Goal: Information Seeking & Learning: Learn about a topic

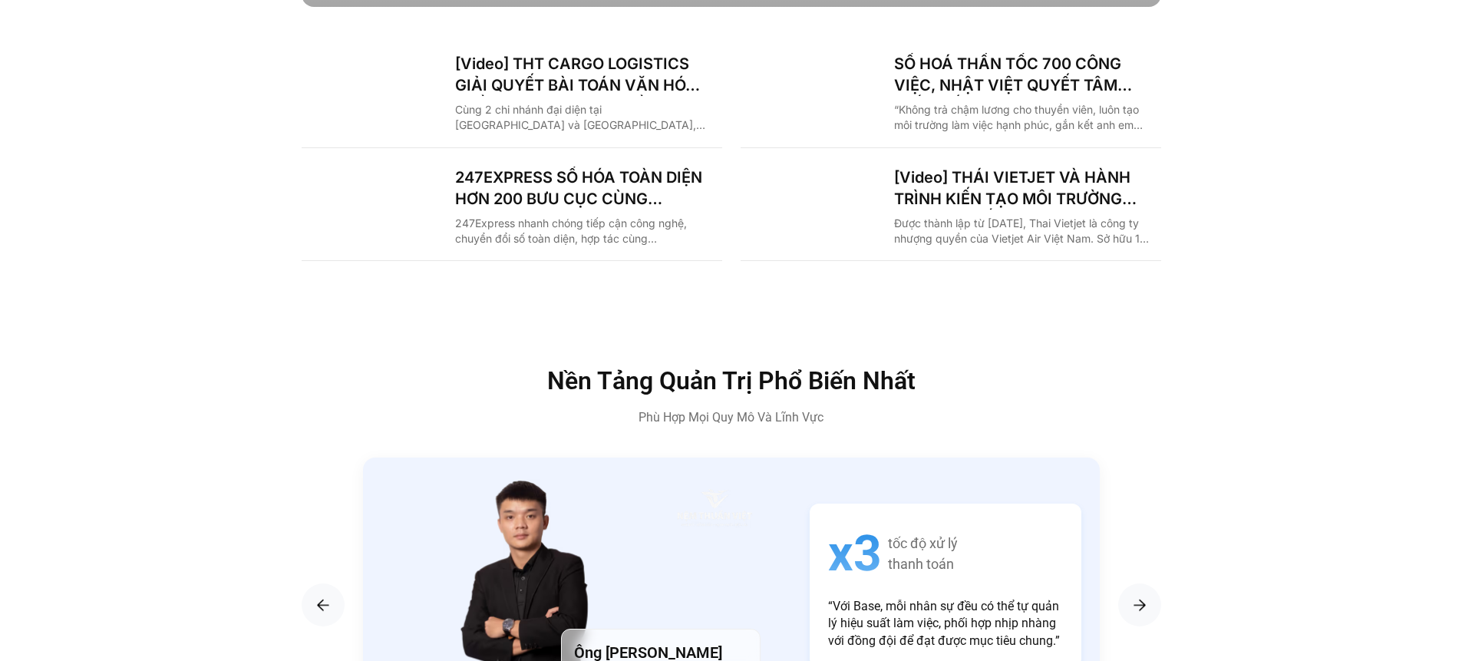
scroll to position [1718, 0]
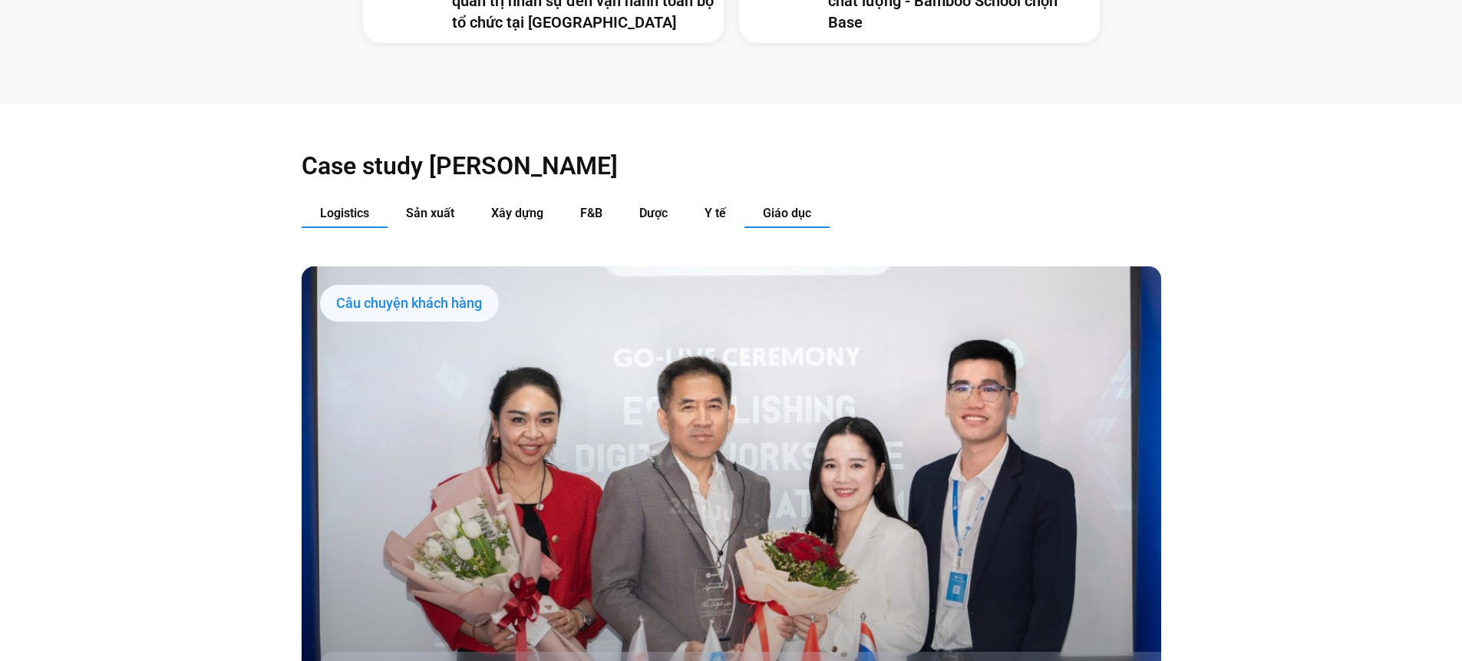
click at [763, 206] on span "Giáo dục" at bounding box center [787, 213] width 48 height 15
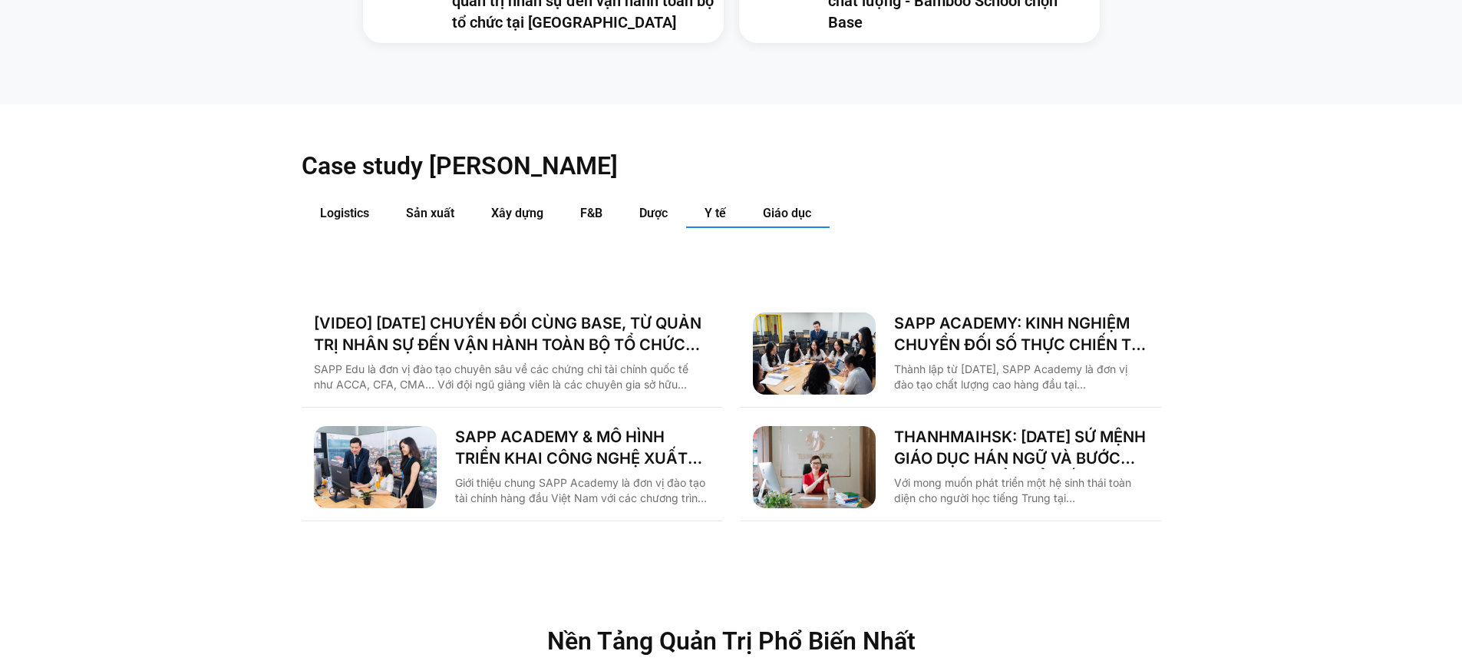
click at [706, 206] on span "Y tế" at bounding box center [715, 213] width 21 height 15
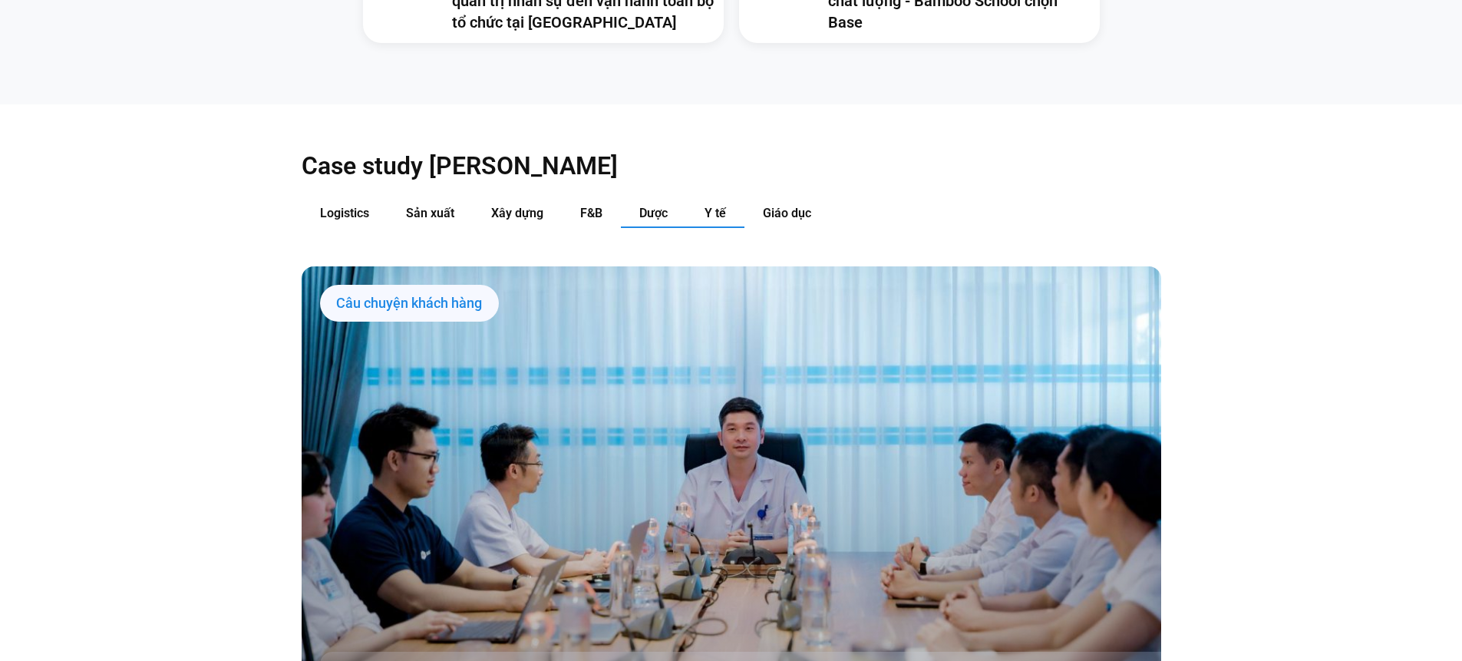
click at [649, 206] on span "Dược" at bounding box center [653, 213] width 28 height 15
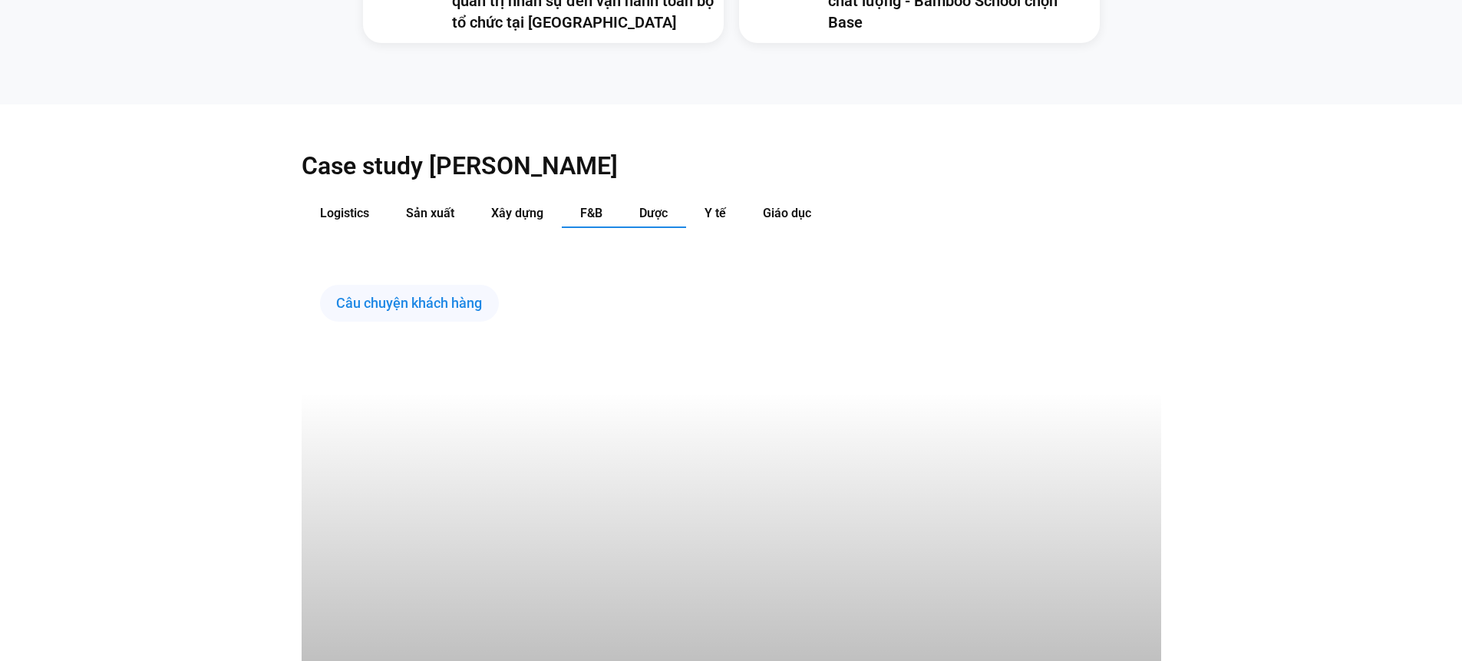
click at [581, 206] on span "F&B" at bounding box center [591, 213] width 22 height 15
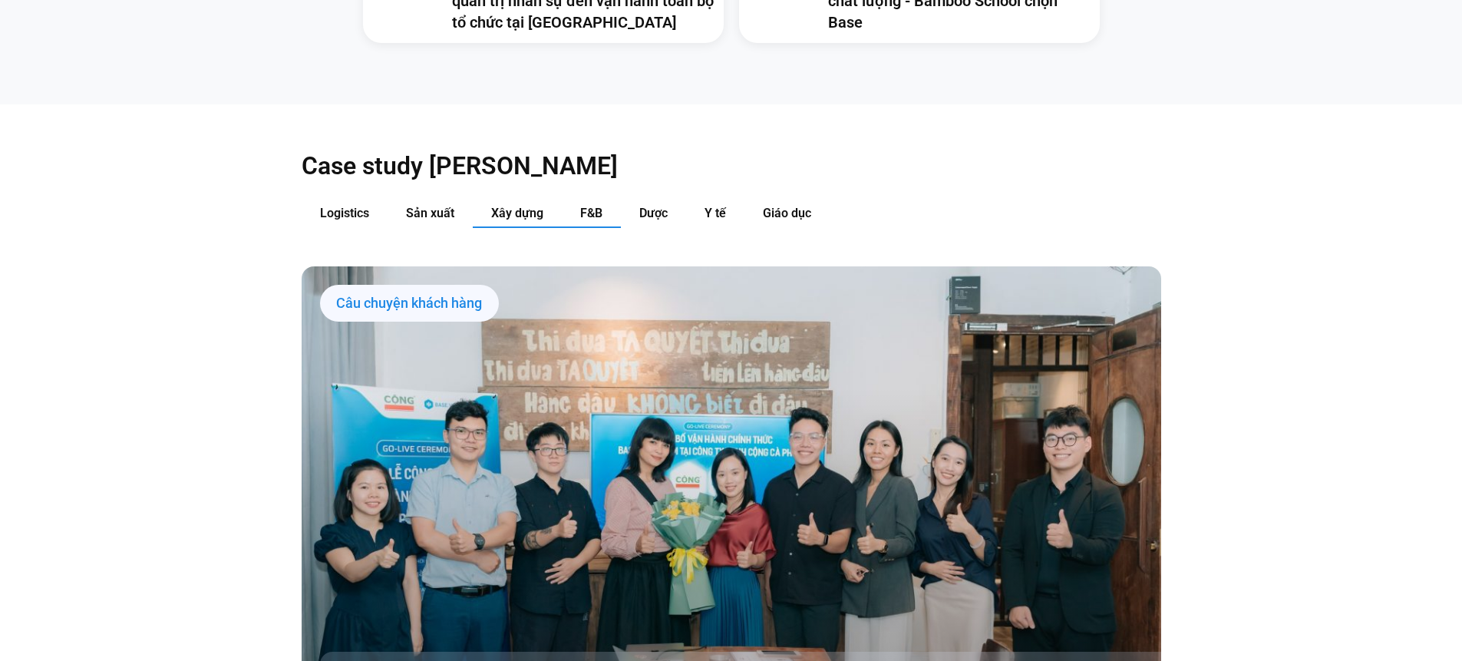
click at [521, 206] on span "Xây dựng" at bounding box center [517, 213] width 52 height 15
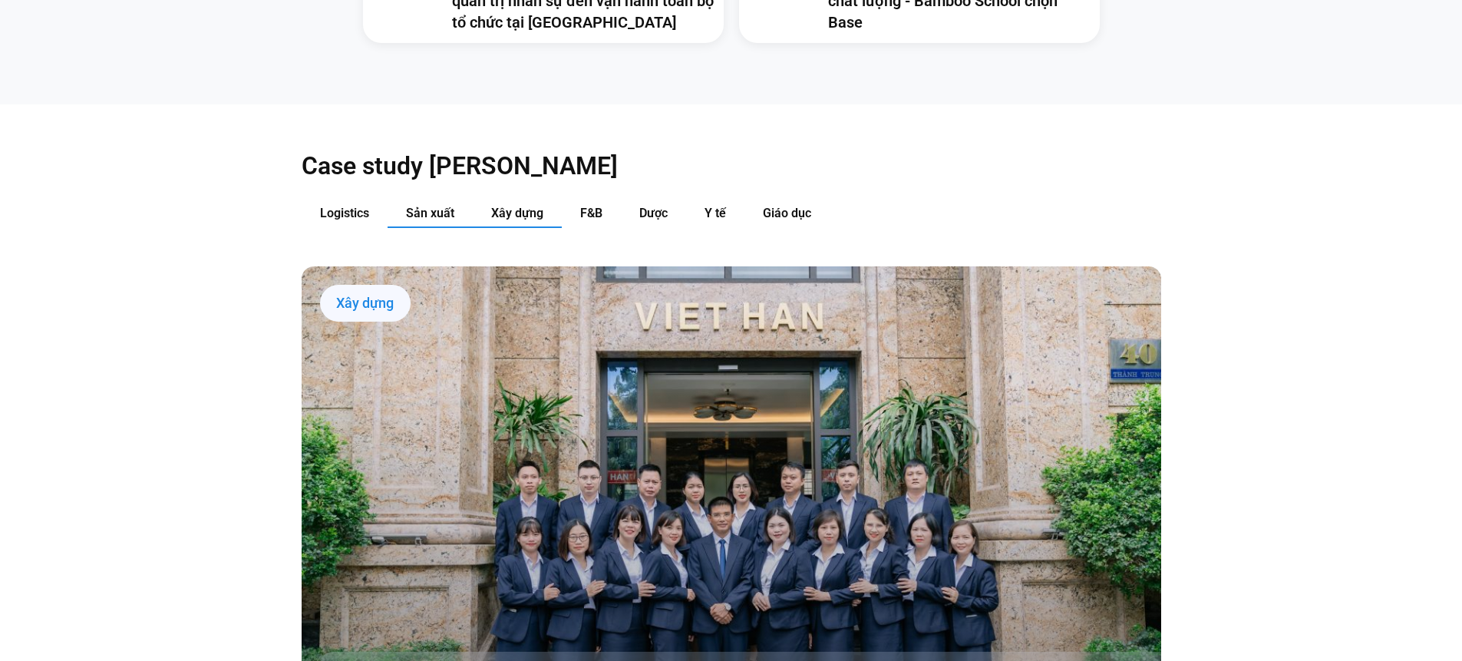
click at [468, 200] on button "Sản xuất" at bounding box center [430, 214] width 85 height 28
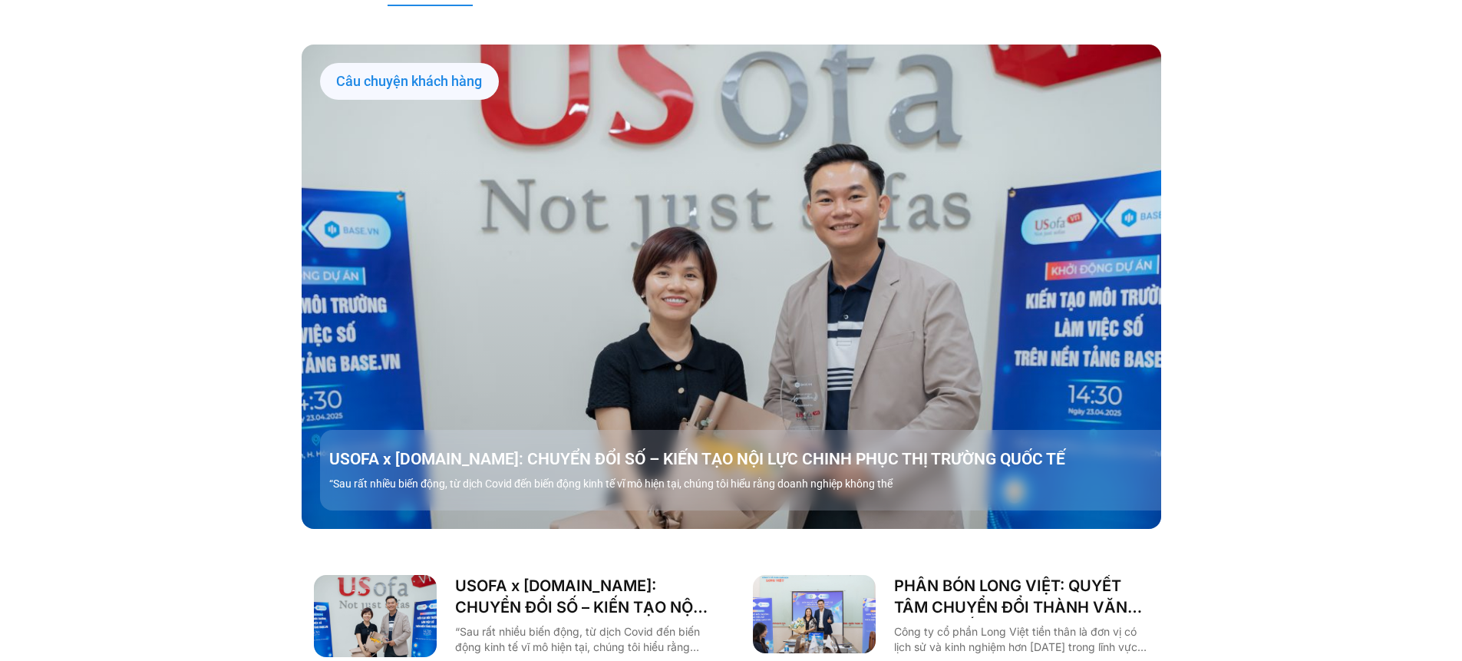
scroll to position [1974, 0]
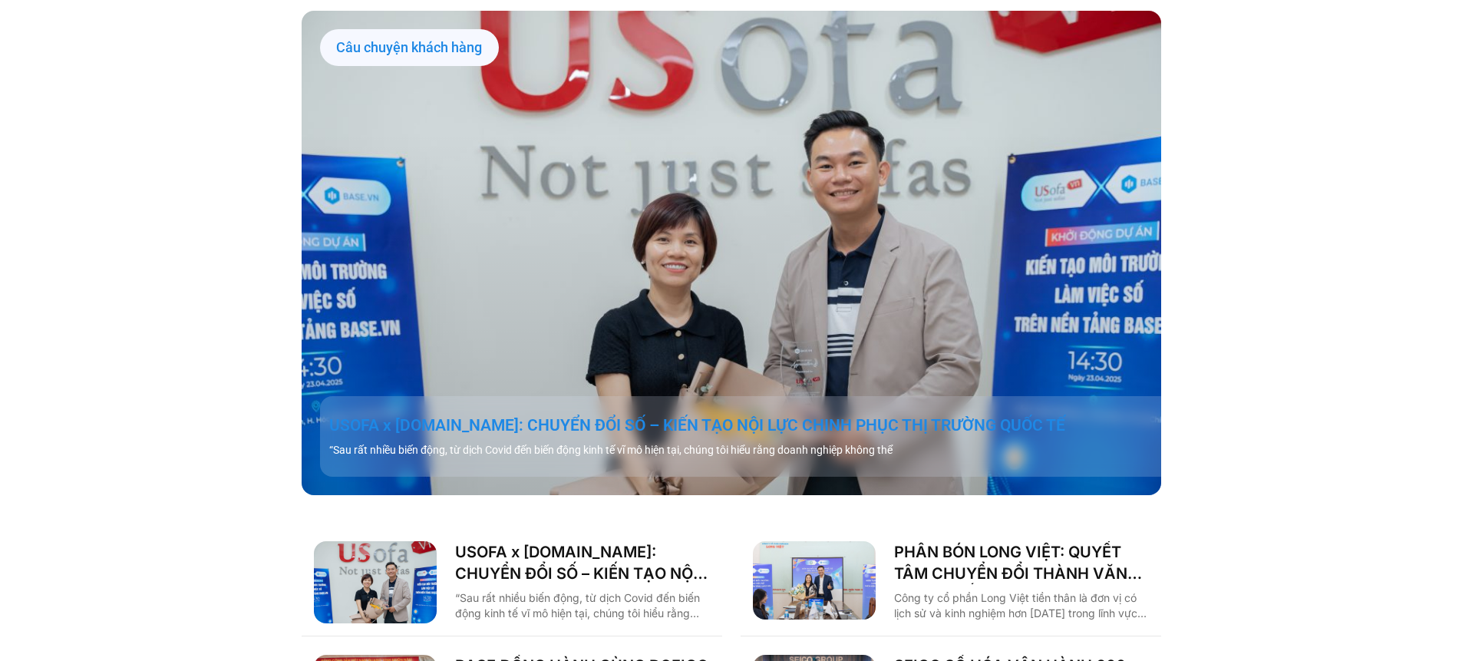
click at [774, 415] on link "USOFA x [DOMAIN_NAME]: CHUYỂN ĐỔI SỐ – KIẾN TẠO NỘI LỰC CHINH PHỤC THỊ TRƯỜNG Q…" at bounding box center [749, 425] width 841 height 21
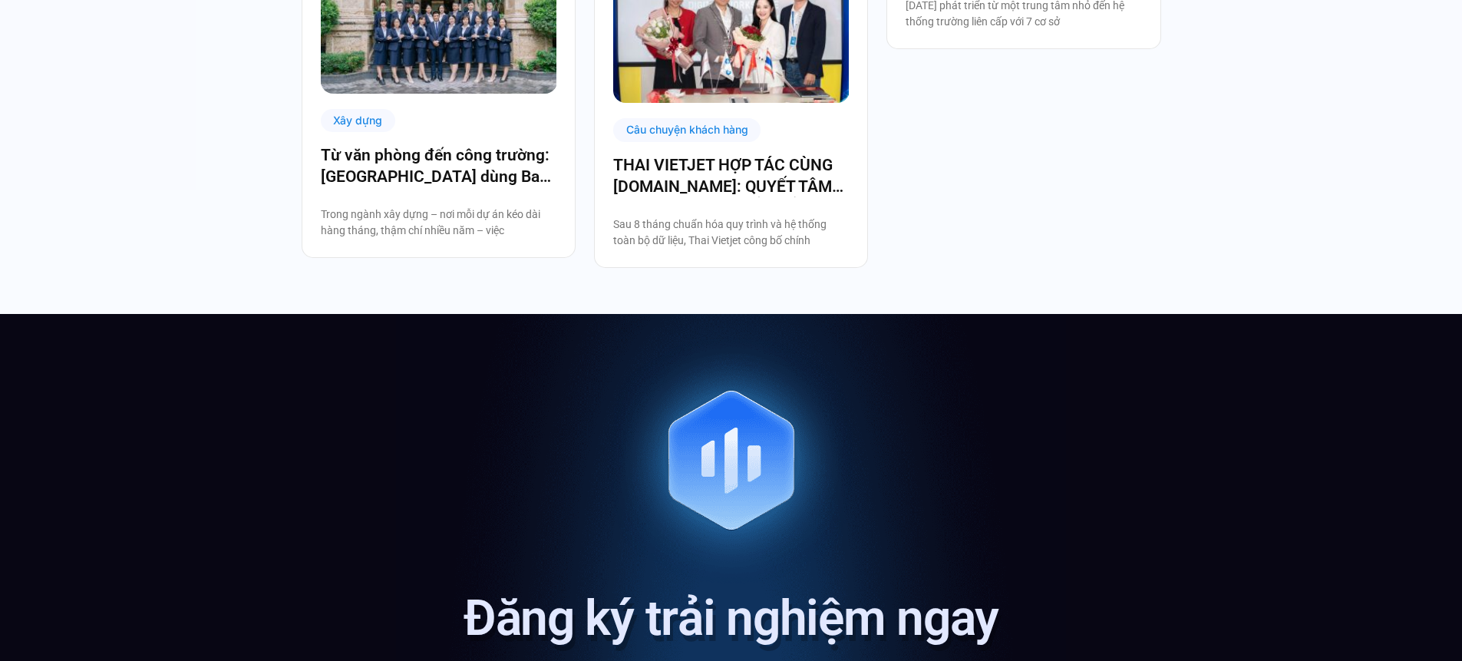
scroll to position [3891, 0]
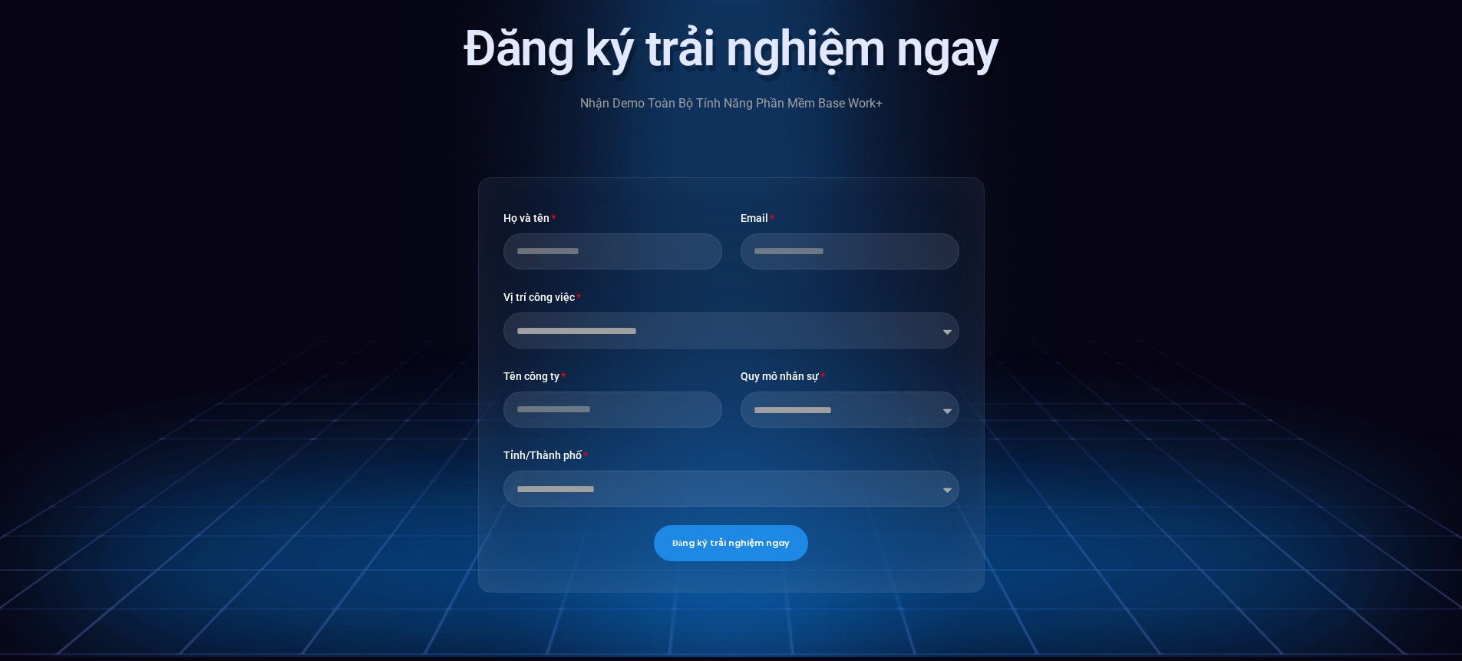
click at [656, 312] on select "**********" at bounding box center [732, 330] width 456 height 36
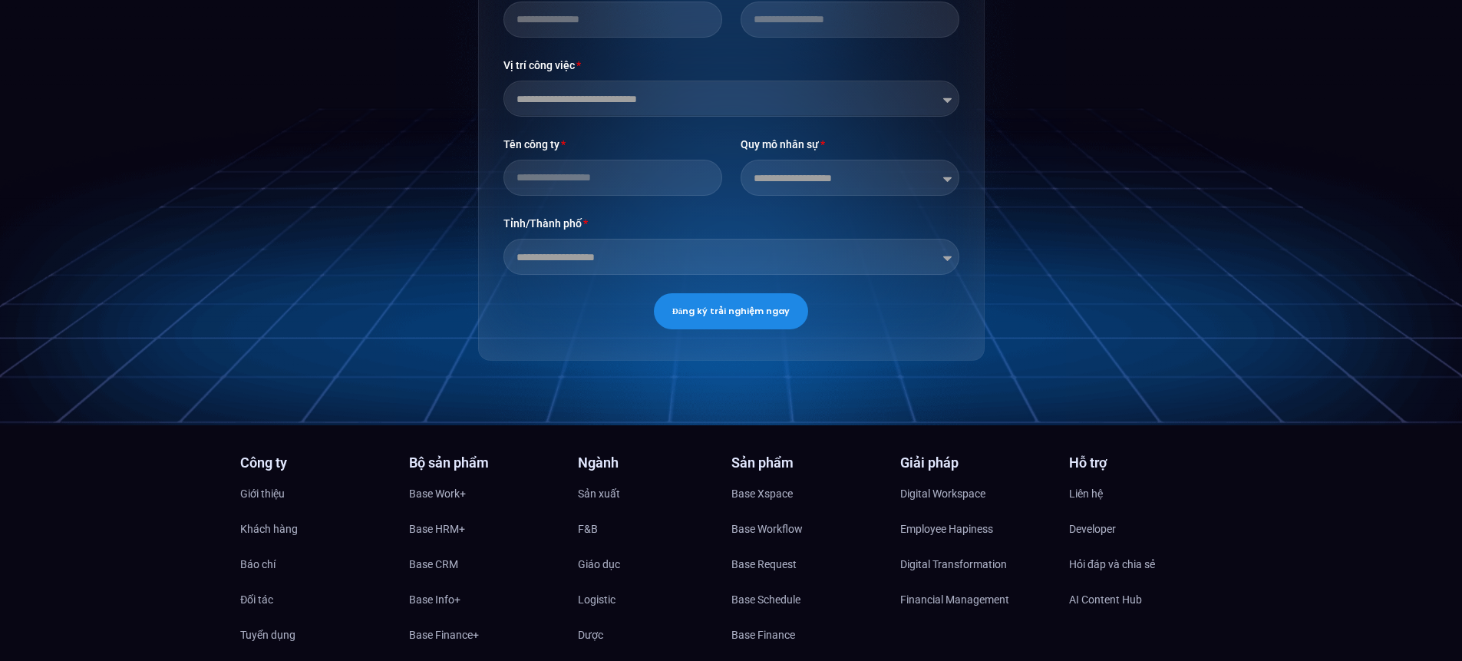
scroll to position [4293, 0]
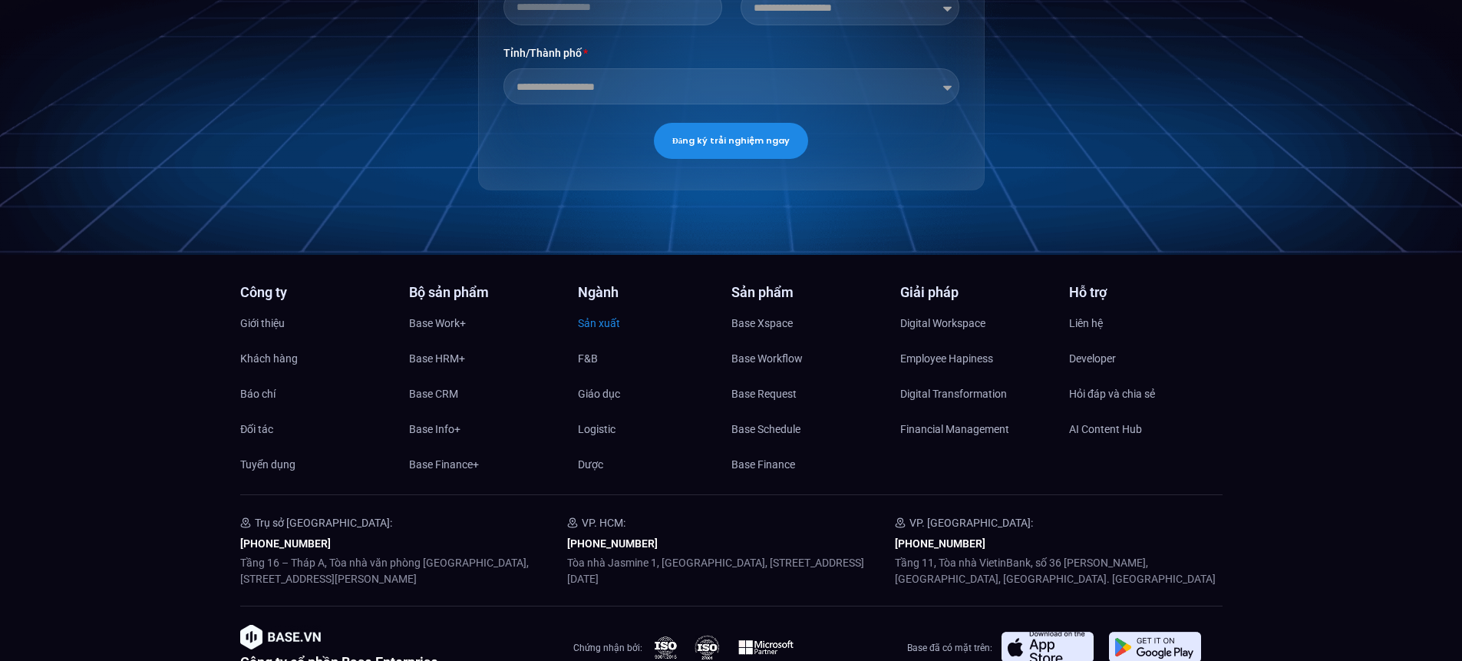
click at [597, 312] on span "Sản xuất" at bounding box center [599, 323] width 42 height 23
drag, startPoint x: 131, startPoint y: 458, endPoint x: 149, endPoint y: 462, distance: 18.8
click at [131, 458] on div "Công ty Giới thiệu Khách hàng Báo chí Đối tác Tuyển dụng Bộ sản phẩm Base Work+…" at bounding box center [731, 508] width 1462 height 445
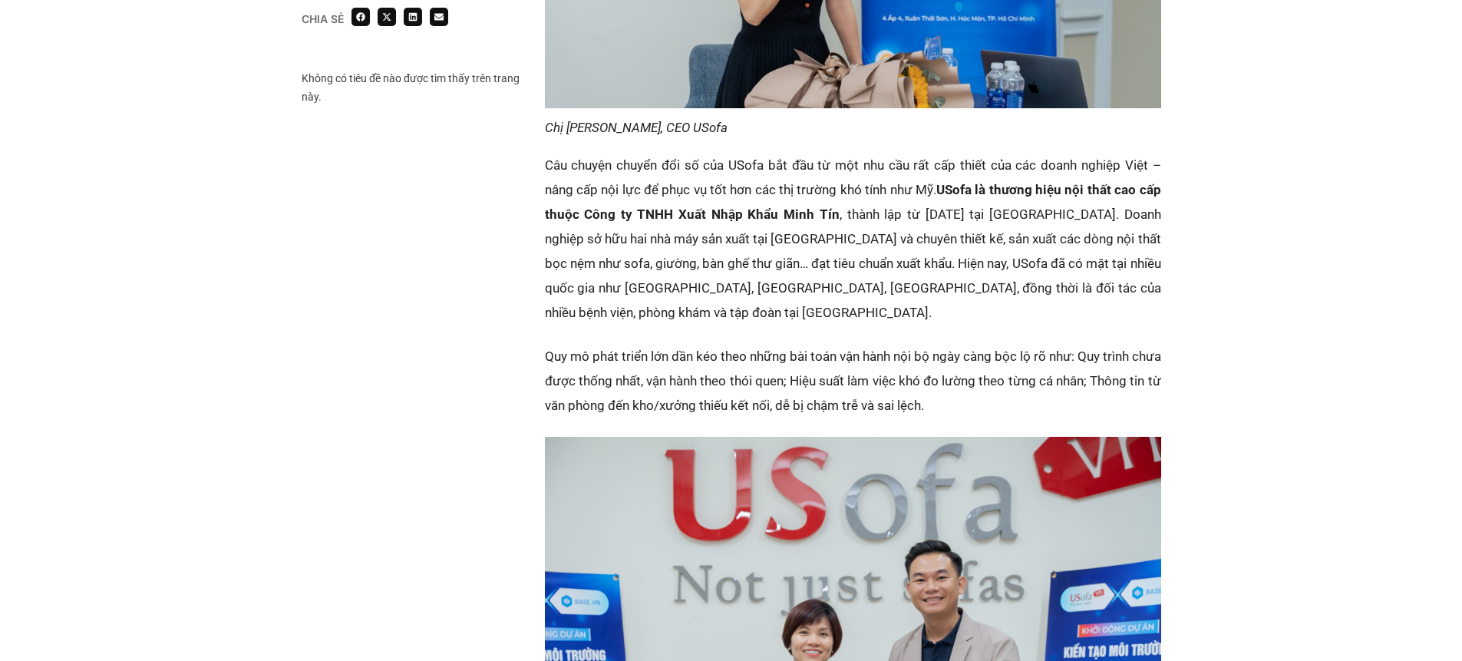
scroll to position [1288, 0]
